Goal: Task Accomplishment & Management: Complete application form

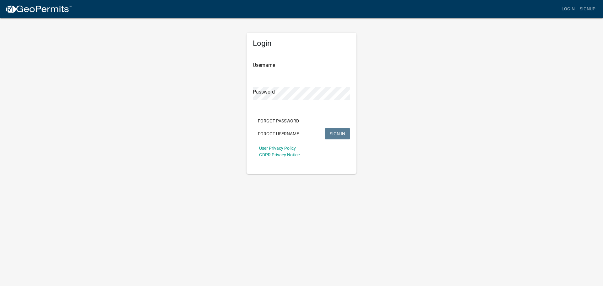
click at [265, 59] on div "Username" at bounding box center [301, 63] width 97 height 22
click at [269, 69] on input "Username" at bounding box center [301, 67] width 97 height 13
type input "meyerbuilding"
click at [229, 94] on div "Login Username meyerbuilding Password Forgot Password Forgot Username SIGN IN U…" at bounding box center [301, 96] width 358 height 156
click at [324, 128] on button "SIGN IN" at bounding box center [336, 133] width 25 height 11
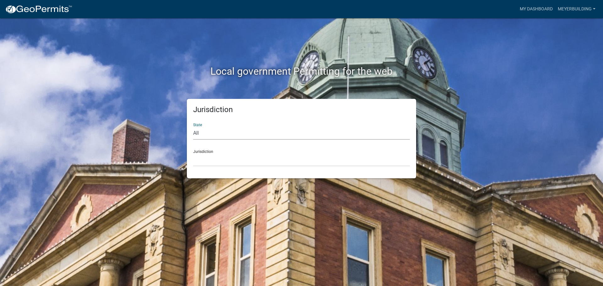
click at [220, 134] on select "All [US_STATE] [US_STATE] [US_STATE] [US_STATE] [US_STATE] [US_STATE] [US_STATE…" at bounding box center [301, 133] width 217 height 13
select select "[US_STATE]"
click at [193, 127] on select "All [US_STATE] [US_STATE] [US_STATE] [US_STATE] [US_STATE] [US_STATE] [US_STATE…" at bounding box center [301, 133] width 217 height 13
click at [210, 161] on select "City of [GEOGRAPHIC_DATA], [US_STATE] City of [GEOGRAPHIC_DATA], [US_STATE] Cit…" at bounding box center [301, 159] width 217 height 13
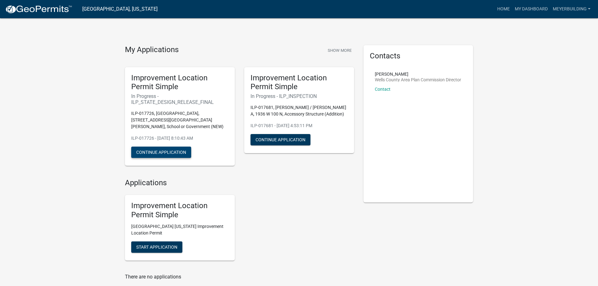
click at [180, 147] on button "Continue Application" at bounding box center [161, 152] width 60 height 11
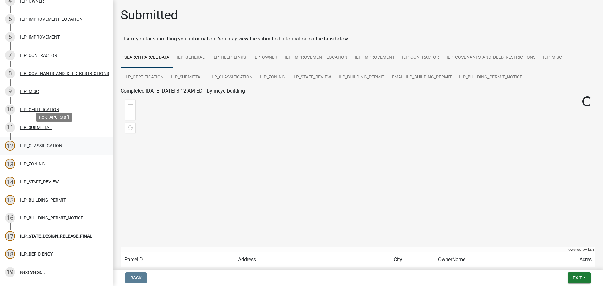
scroll to position [157, 0]
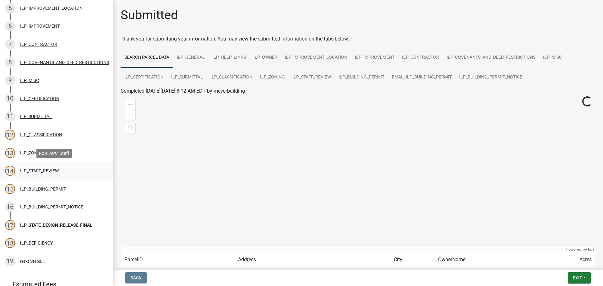
click at [58, 172] on div "ILP_STAFF_REVIEW" at bounding box center [39, 171] width 39 height 4
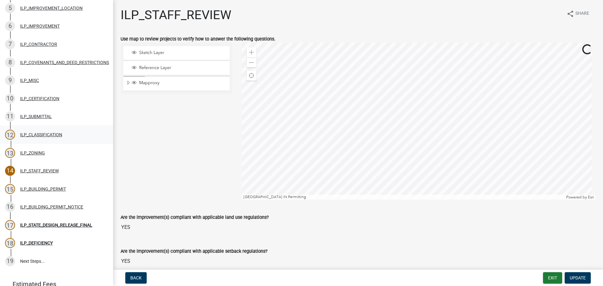
click at [28, 133] on div "ILP_CLASSIFICATION" at bounding box center [41, 134] width 42 height 4
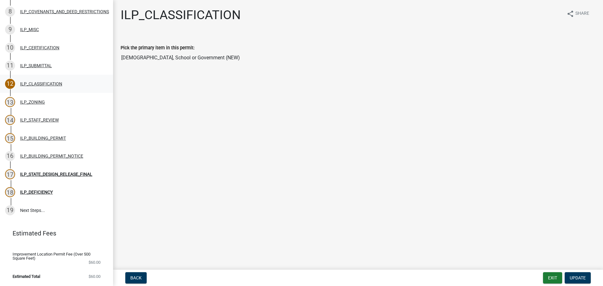
scroll to position [212, 0]
click at [67, 172] on div "ILP_STATE_DESIGN_RELEASE_FINAL" at bounding box center [56, 174] width 72 height 4
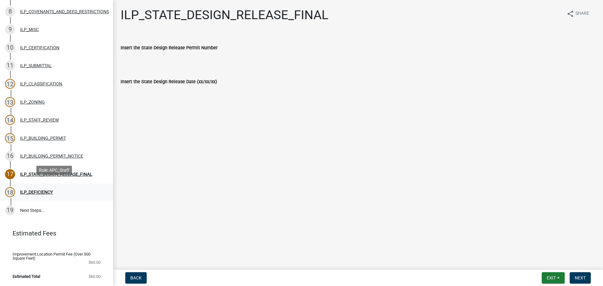
click at [40, 190] on div "18 ILP_DEFICIENCY" at bounding box center [54, 192] width 98 height 10
click at [71, 154] on div "ILP_BUILDING_PERMIT_NOTICE" at bounding box center [51, 156] width 63 height 4
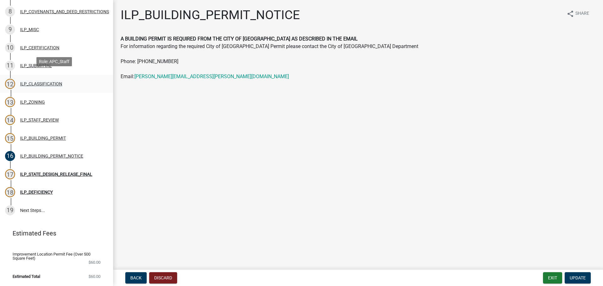
click at [56, 82] on div "ILP_CLASSIFICATION" at bounding box center [41, 84] width 42 height 4
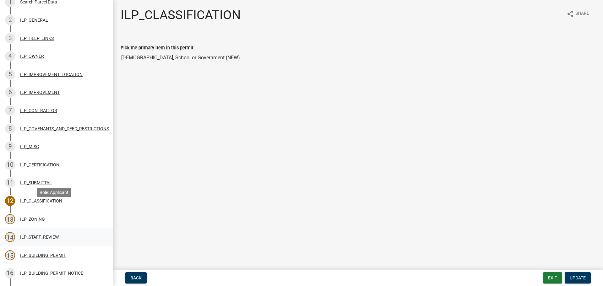
scroll to position [118, 0]
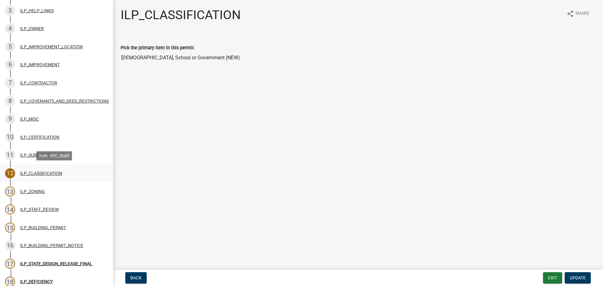
click at [46, 175] on div "ILP_CLASSIFICATION" at bounding box center [41, 173] width 42 height 4
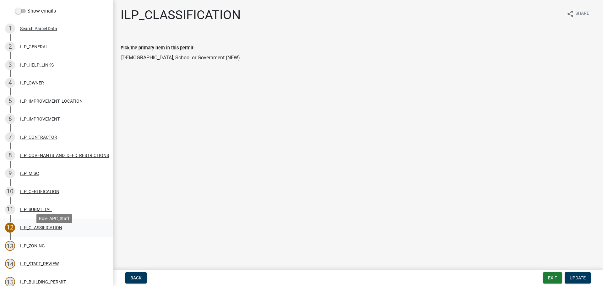
scroll to position [56, 0]
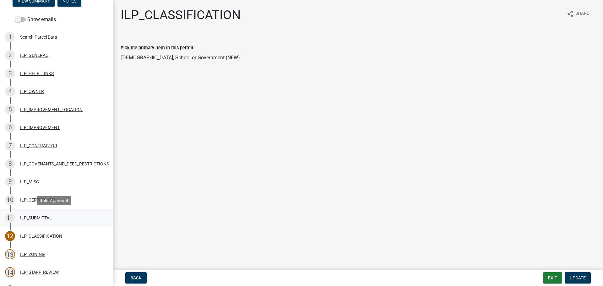
click at [35, 217] on div "ILP_SUBMITTAL" at bounding box center [36, 218] width 32 height 4
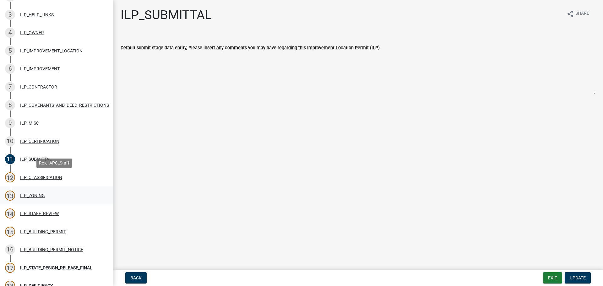
scroll to position [118, 0]
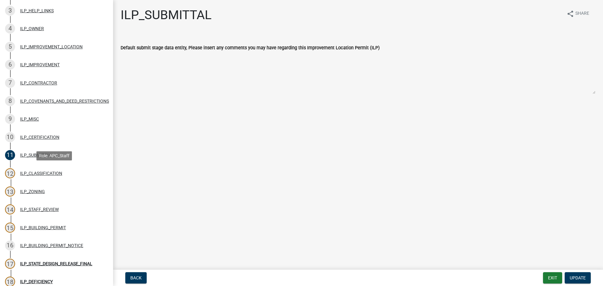
click at [37, 173] on div "ILP_CLASSIFICATION" at bounding box center [41, 173] width 42 height 4
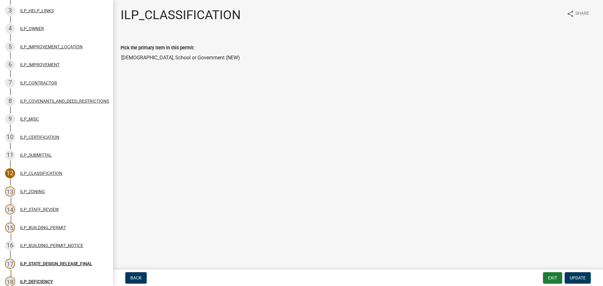
click at [175, 56] on input "[DEMOGRAPHIC_DATA], School or Government (NEW)" at bounding box center [358, 57] width 474 height 13
click at [43, 191] on div "ILP_ZONING" at bounding box center [32, 191] width 25 height 4
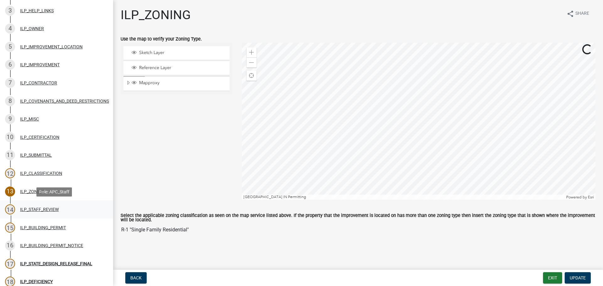
click at [45, 212] on div "14 ILP_STAFF_REVIEW" at bounding box center [54, 209] width 98 height 10
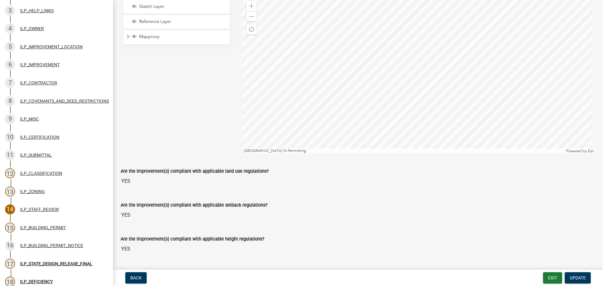
scroll to position [63, 0]
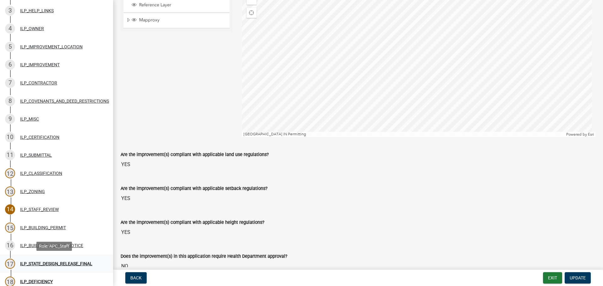
click at [51, 261] on div "ILP_STATE_DESIGN_RELEASE_FINAL" at bounding box center [56, 263] width 72 height 4
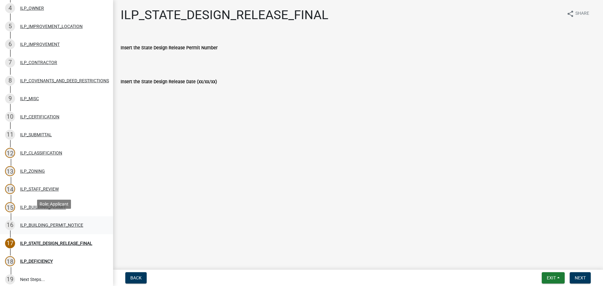
scroll to position [150, 0]
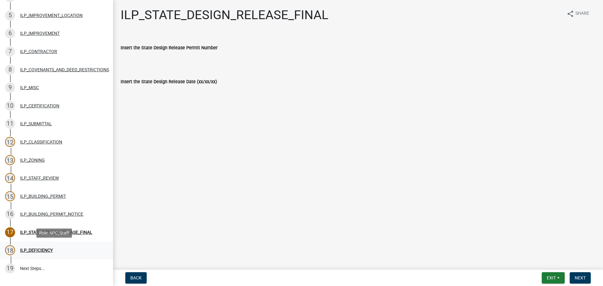
click at [41, 249] on div "ILP_DEFICIENCY" at bounding box center [36, 250] width 33 height 4
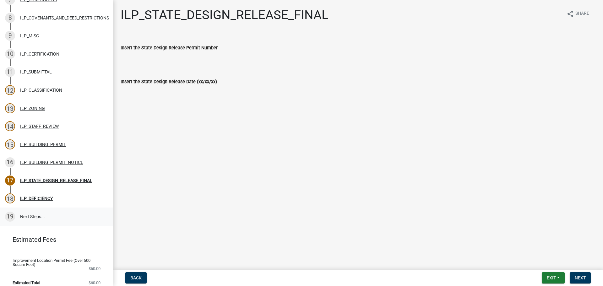
scroll to position [212, 0]
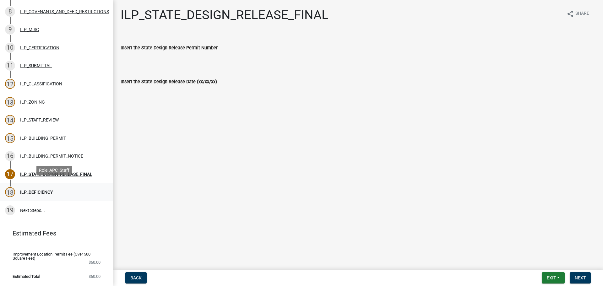
click at [47, 190] on div "ILP_DEFICIENCY" at bounding box center [36, 192] width 33 height 4
click at [54, 172] on div "ILP_STATE_DESIGN_RELEASE_FINAL" at bounding box center [56, 174] width 72 height 4
click at [254, 276] on div "Back Exit Save Save & Exit Next" at bounding box center [358, 277] width 480 height 11
click at [45, 190] on div "ILP_DEFICIENCY" at bounding box center [36, 192] width 33 height 4
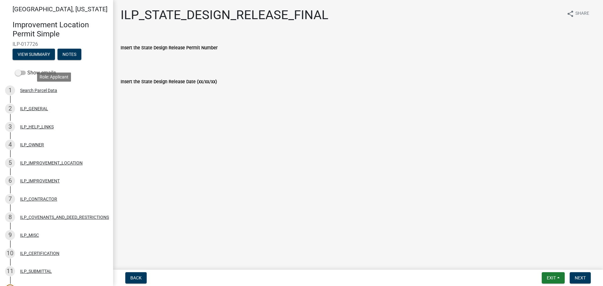
scroll to position [0, 0]
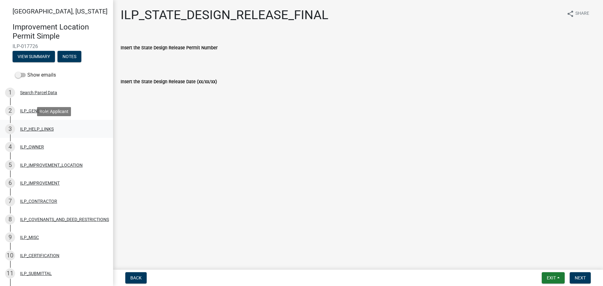
click at [48, 129] on div "ILP_HELP_LINKS" at bounding box center [37, 129] width 34 height 4
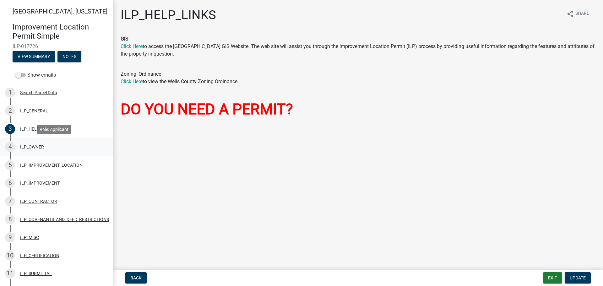
click at [40, 147] on div "ILP_OWNER" at bounding box center [32, 147] width 24 height 4
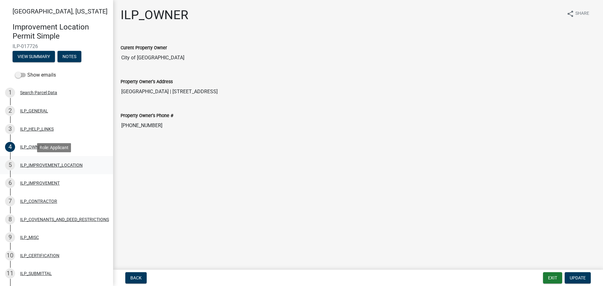
click at [56, 163] on div "ILP_IMPROVEMENT_LOCATION" at bounding box center [51, 165] width 62 height 4
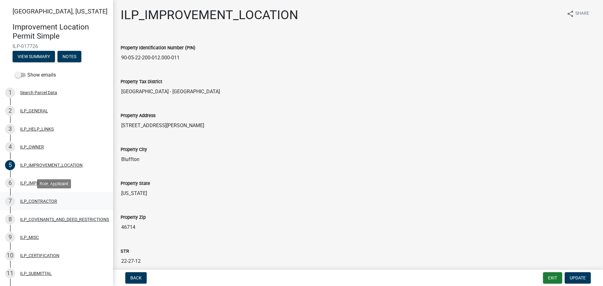
click at [42, 195] on link "7 ILP_CONTRACTOR" at bounding box center [56, 201] width 113 height 18
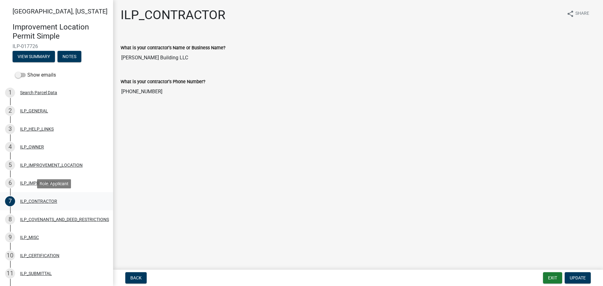
click at [39, 195] on link "7 ILP_CONTRACTOR" at bounding box center [56, 201] width 113 height 18
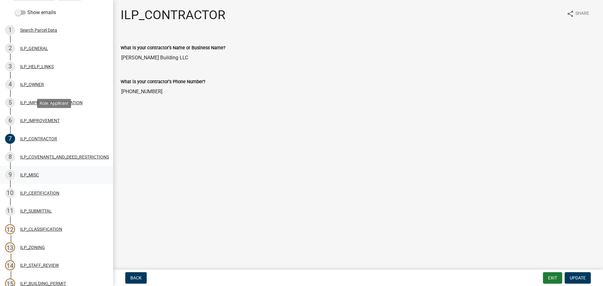
scroll to position [63, 0]
click at [62, 158] on div "ILP_COVENANTS_AND_DEED_RESTRICTIONS" at bounding box center [64, 156] width 89 height 4
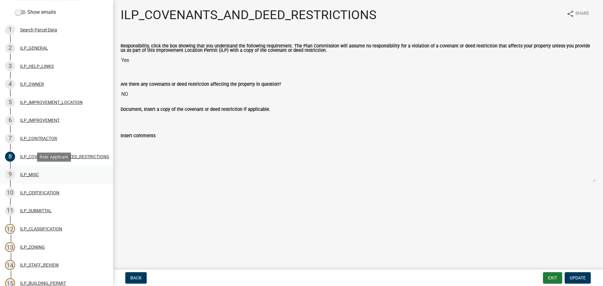
click at [37, 174] on div "ILP_MISC" at bounding box center [29, 174] width 19 height 4
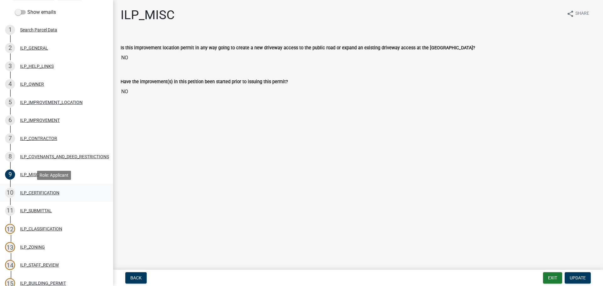
click at [53, 192] on div "ILP_CERTIFICATION" at bounding box center [39, 192] width 39 height 4
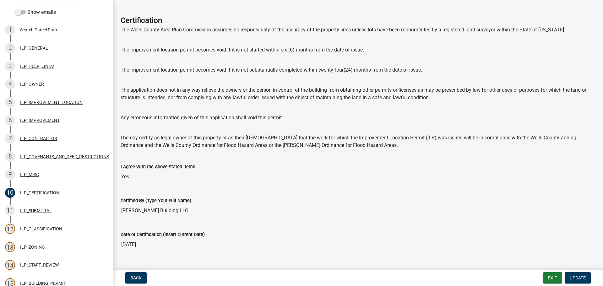
scroll to position [34, 0]
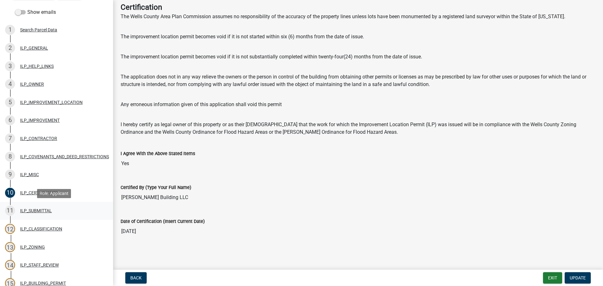
click at [41, 209] on div "ILP_SUBMITTAL" at bounding box center [36, 210] width 32 height 4
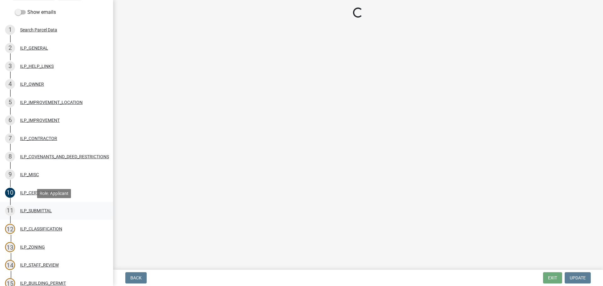
scroll to position [0, 0]
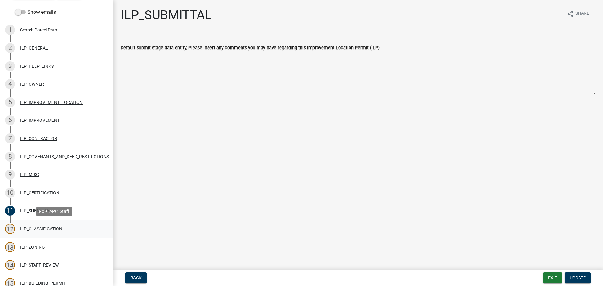
click at [52, 229] on div "ILP_CLASSIFICATION" at bounding box center [41, 229] width 42 height 4
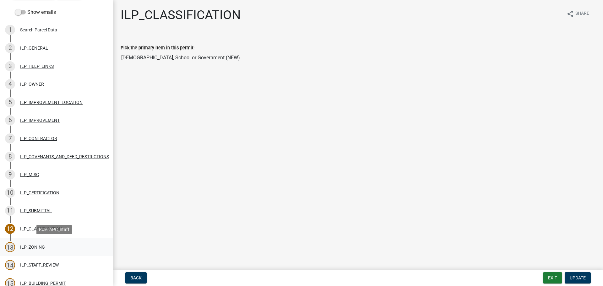
click at [42, 246] on div "ILP_ZONING" at bounding box center [32, 247] width 25 height 4
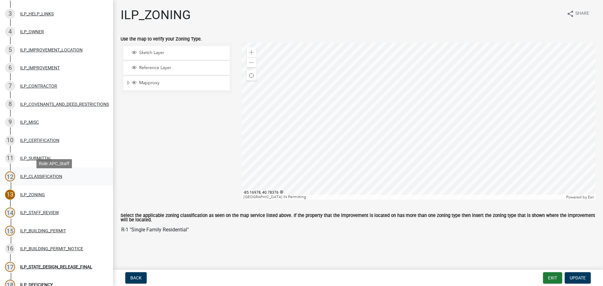
scroll to position [126, 0]
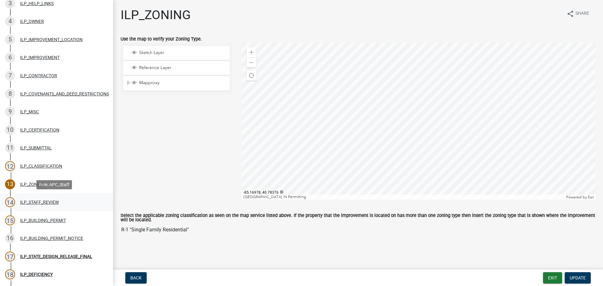
click at [50, 204] on div "ILP_STAFF_REVIEW" at bounding box center [39, 202] width 39 height 4
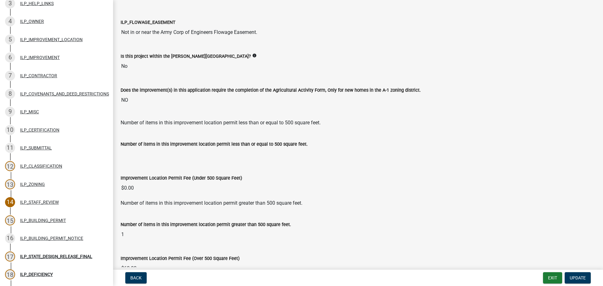
scroll to position [673, 0]
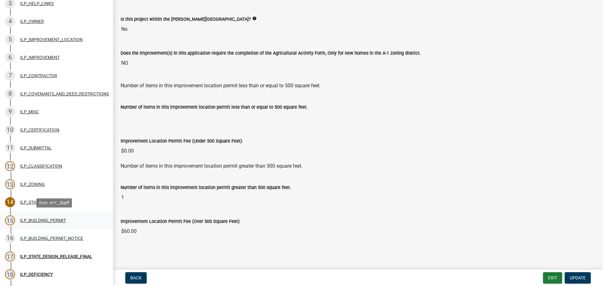
click at [35, 219] on div "ILP_BUILDING_PERMIT" at bounding box center [43, 220] width 46 height 4
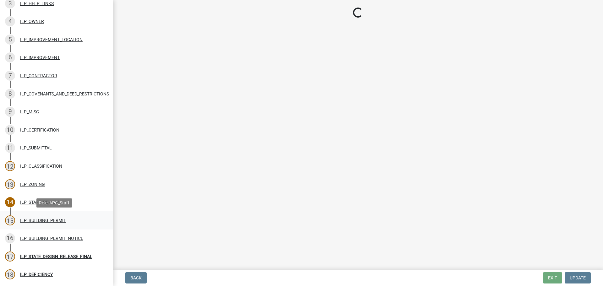
scroll to position [0, 0]
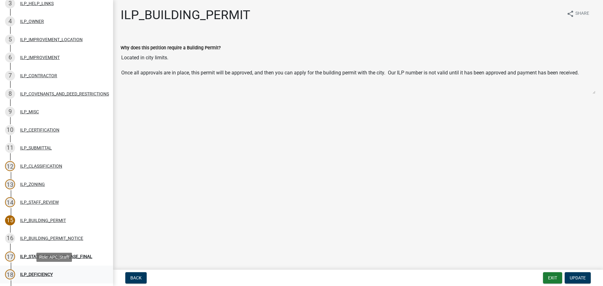
click at [41, 273] on div "ILP_DEFICIENCY" at bounding box center [36, 274] width 33 height 4
click at [53, 255] on div "ILP_STATE_DESIGN_RELEASE_FINAL" at bounding box center [56, 256] width 72 height 4
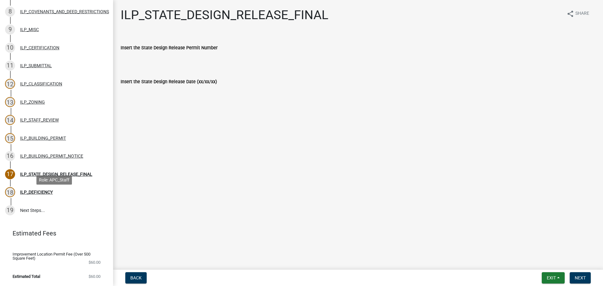
scroll to position [212, 0]
click at [29, 206] on link "19 Next Steps..." at bounding box center [56, 210] width 113 height 18
click at [41, 190] on div "ILP_DEFICIENCY" at bounding box center [36, 192] width 33 height 4
click at [549, 278] on span "Exit" at bounding box center [550, 277] width 9 height 5
click at [533, 261] on button "Save & Exit" at bounding box center [539, 261] width 50 height 15
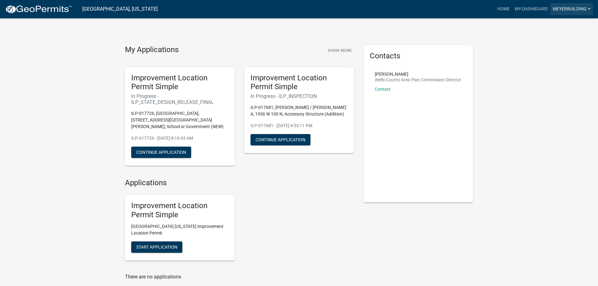
click at [564, 7] on link "meyerbuilding" at bounding box center [571, 9] width 43 height 12
click at [560, 46] on link "Logout" at bounding box center [568, 46] width 50 height 15
